Goal: Navigation & Orientation: Find specific page/section

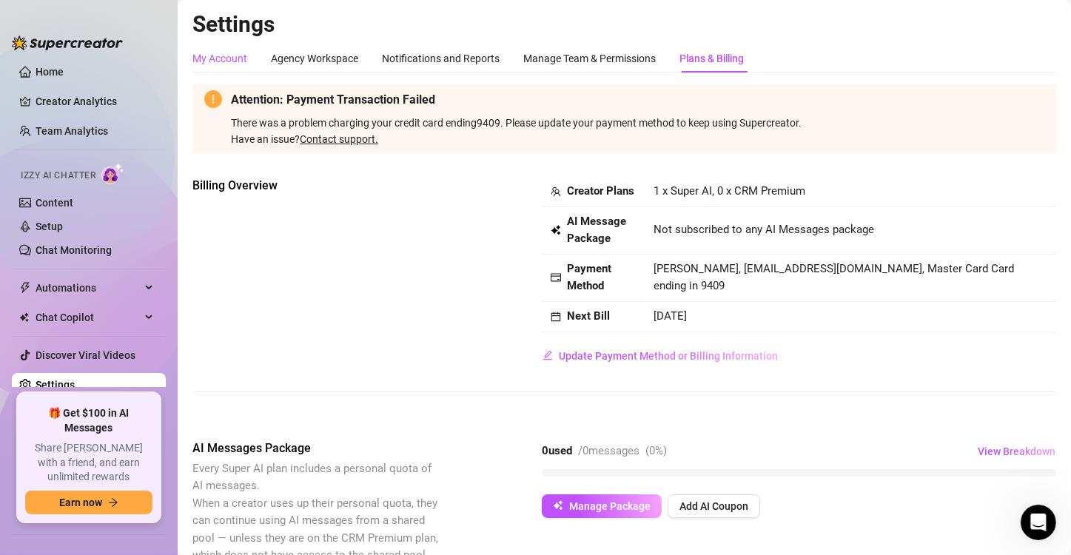
click at [243, 61] on div "My Account" at bounding box center [219, 58] width 55 height 16
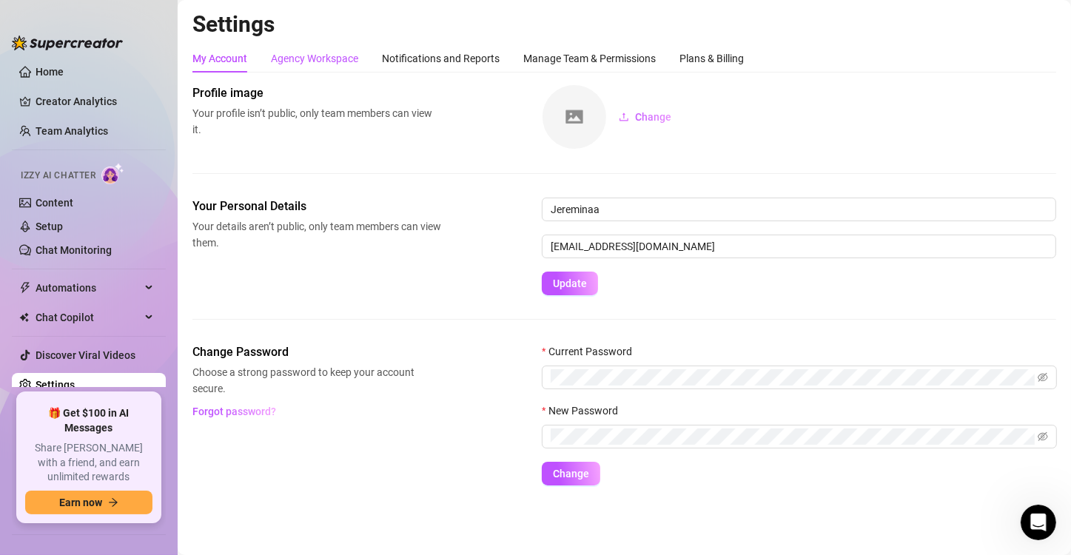
click at [335, 52] on div "Agency Workspace" at bounding box center [314, 58] width 87 height 16
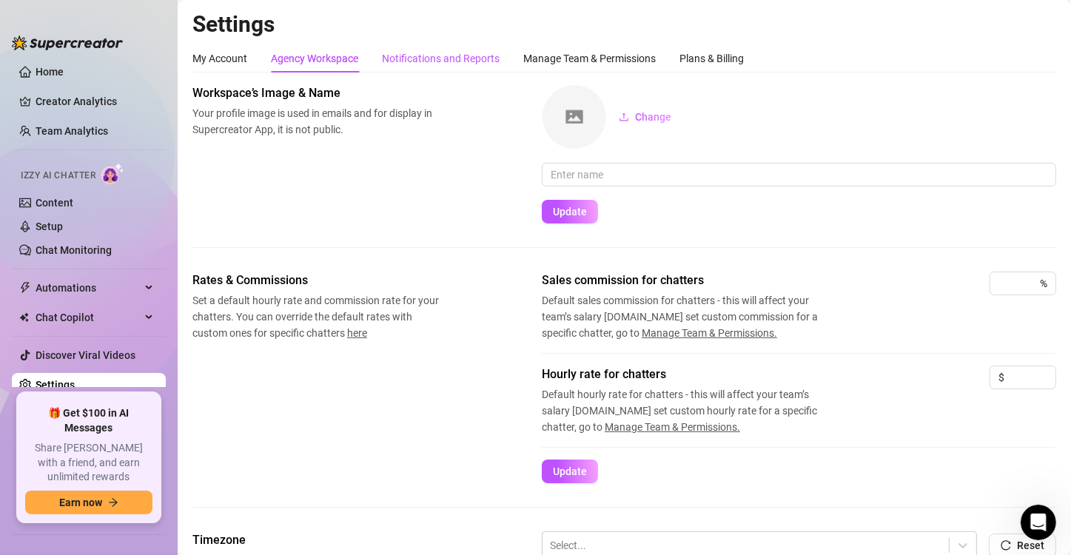
click at [423, 62] on div "Notifications and Reports" at bounding box center [441, 58] width 118 height 16
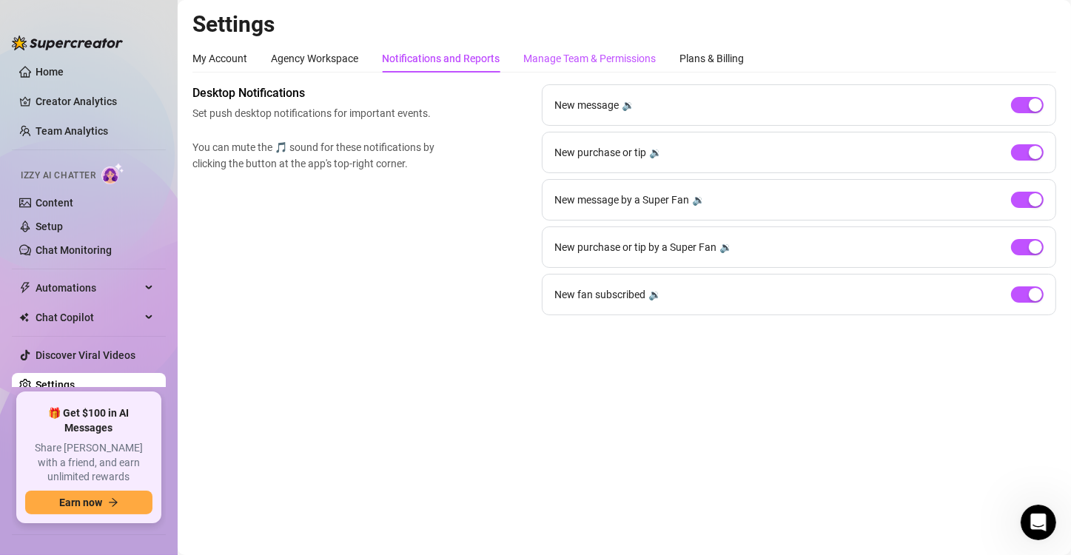
click at [556, 54] on div "Manage Team & Permissions" at bounding box center [589, 58] width 133 height 16
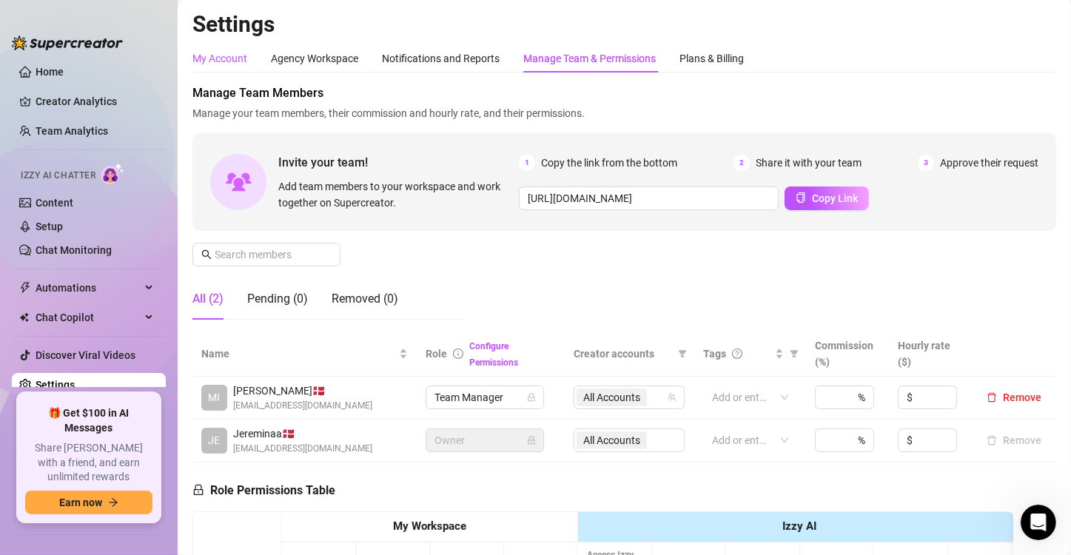
click at [218, 61] on div "My Account" at bounding box center [219, 58] width 55 height 16
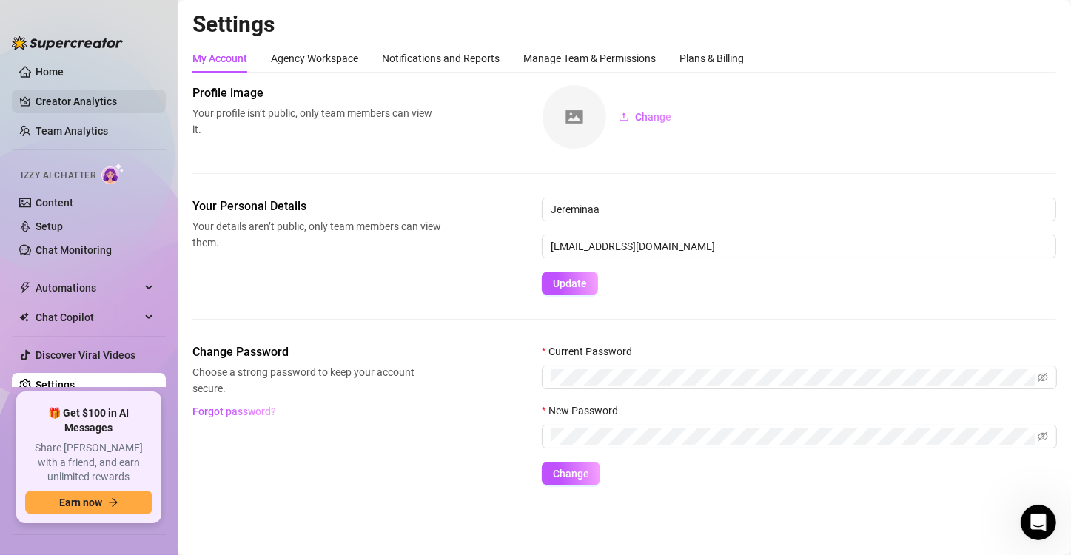
click at [80, 98] on link "Creator Analytics" at bounding box center [95, 102] width 118 height 24
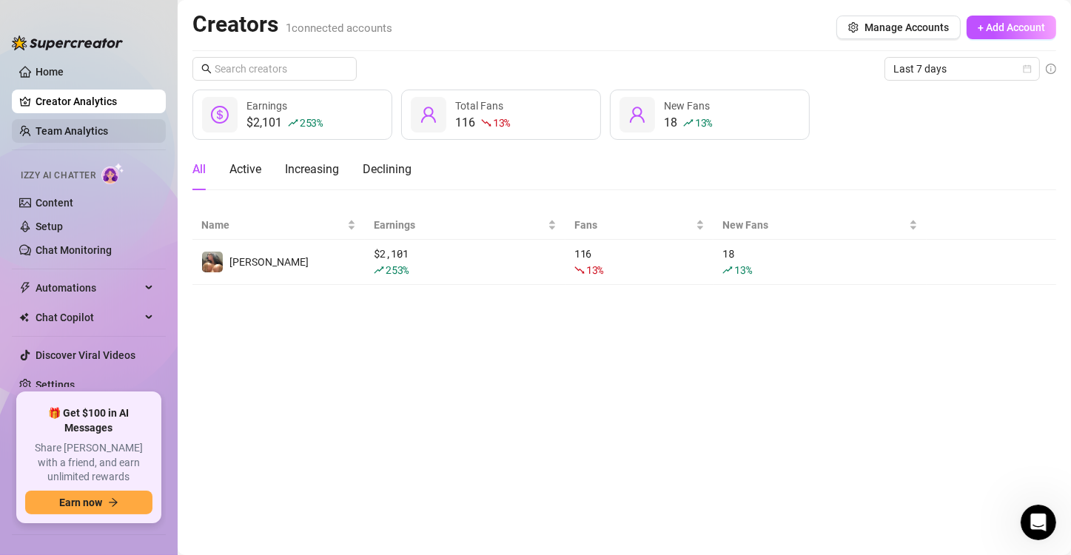
click at [87, 125] on link "Team Analytics" at bounding box center [72, 131] width 73 height 12
